Goal: Find specific page/section

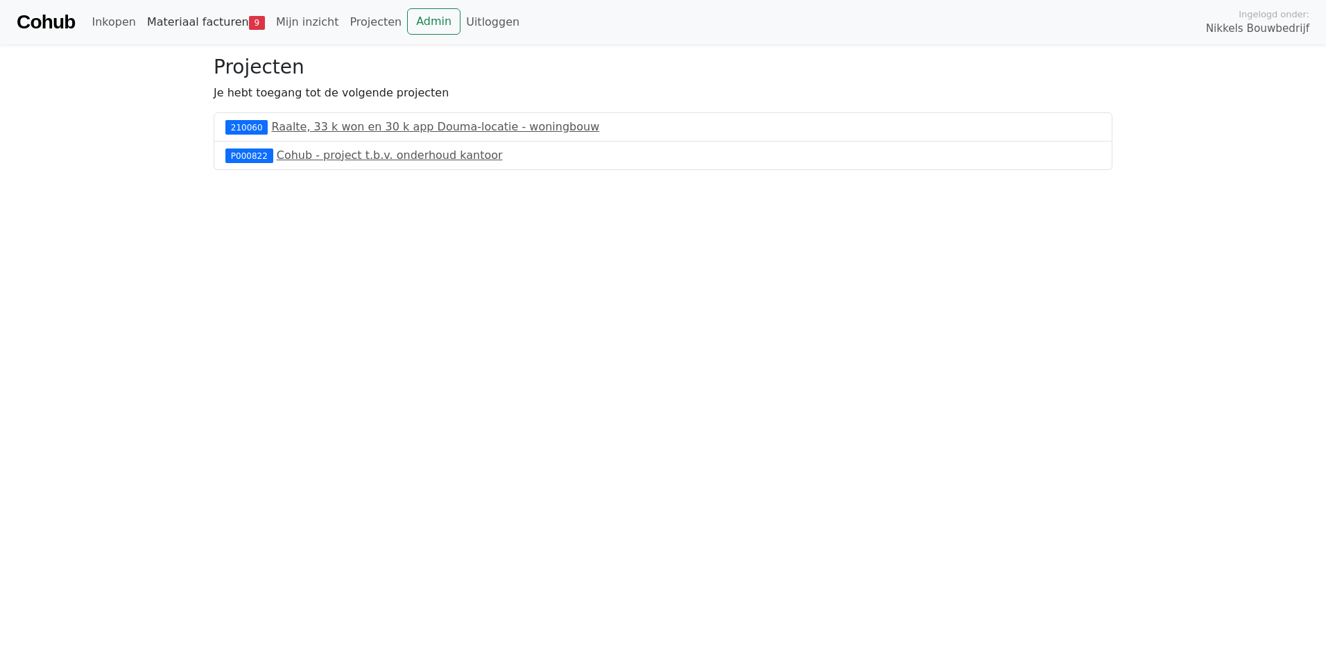
click at [190, 17] on link "Materiaal facturen 9" at bounding box center [205, 22] width 129 height 28
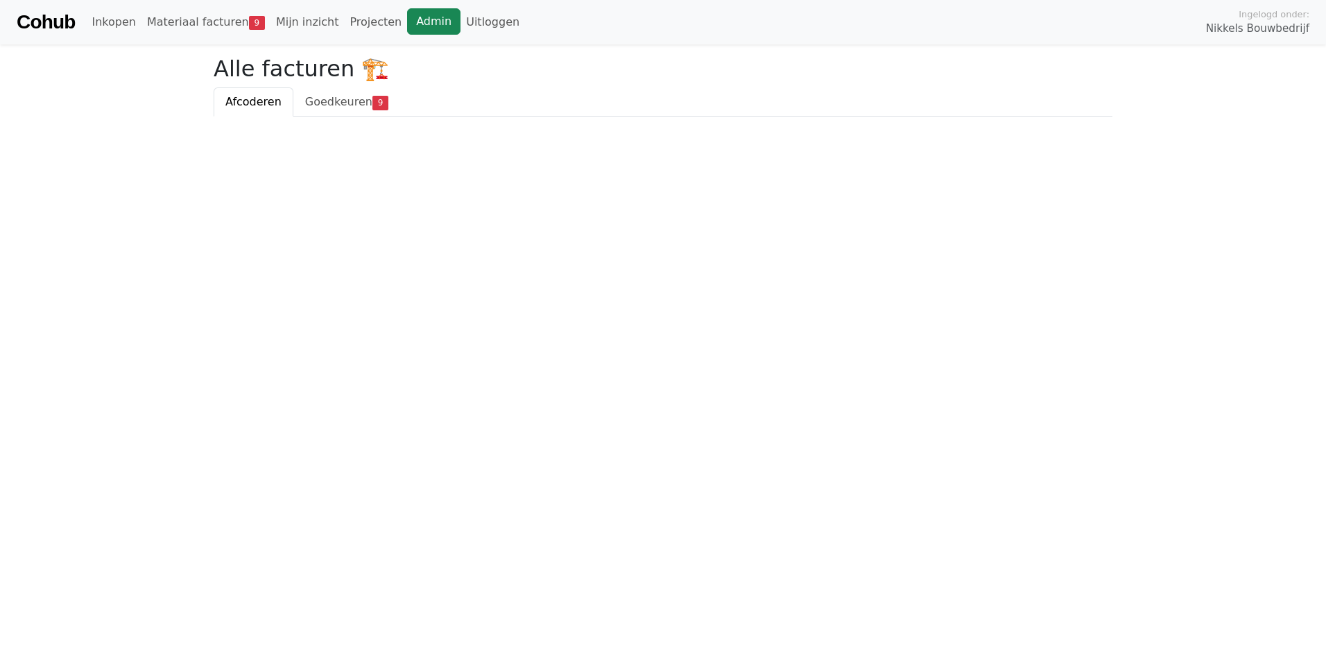
click at [407, 25] on link "Admin" at bounding box center [433, 21] width 53 height 26
